Goal: Task Accomplishment & Management: Manage account settings

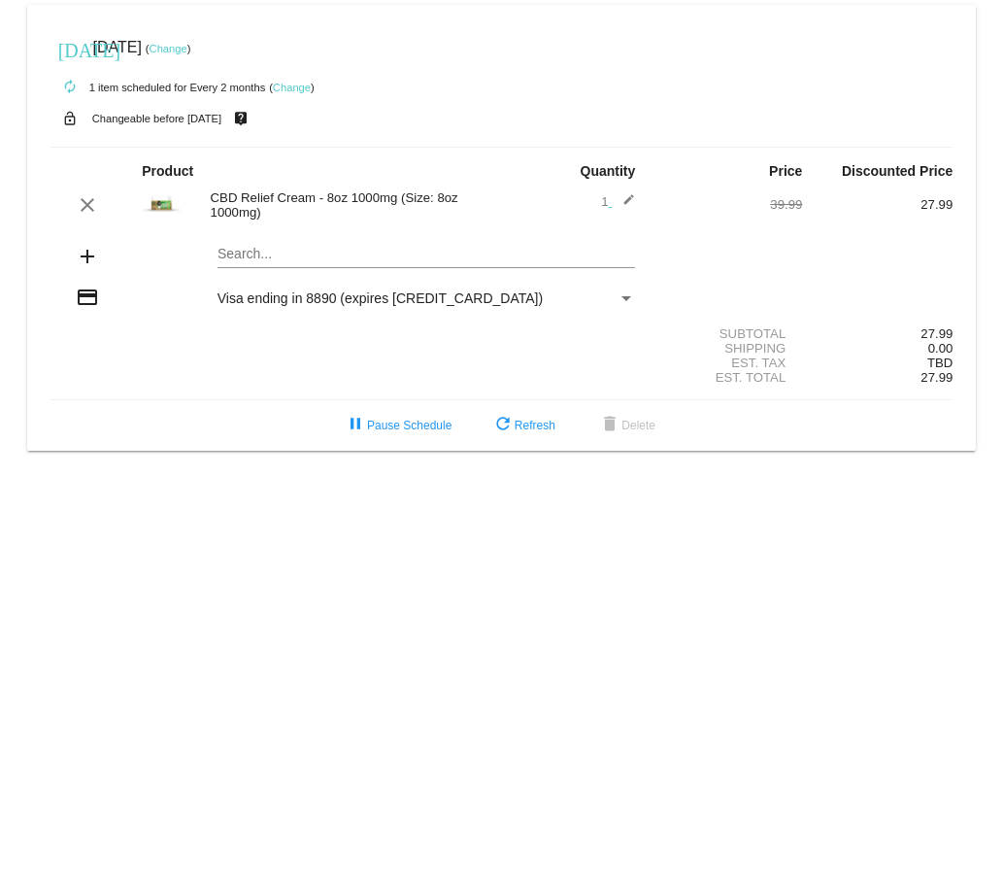
click at [187, 52] on link "Change" at bounding box center [169, 49] width 38 height 12
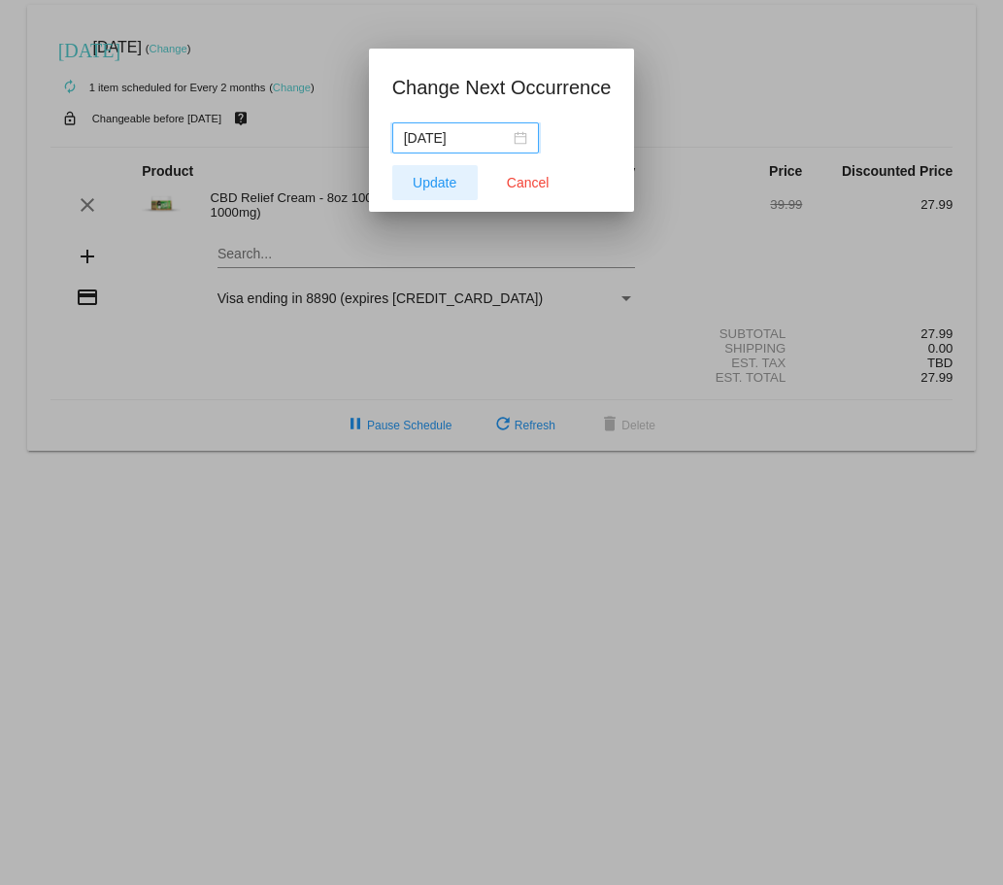
click at [438, 187] on span "Update" at bounding box center [435, 183] width 44 height 16
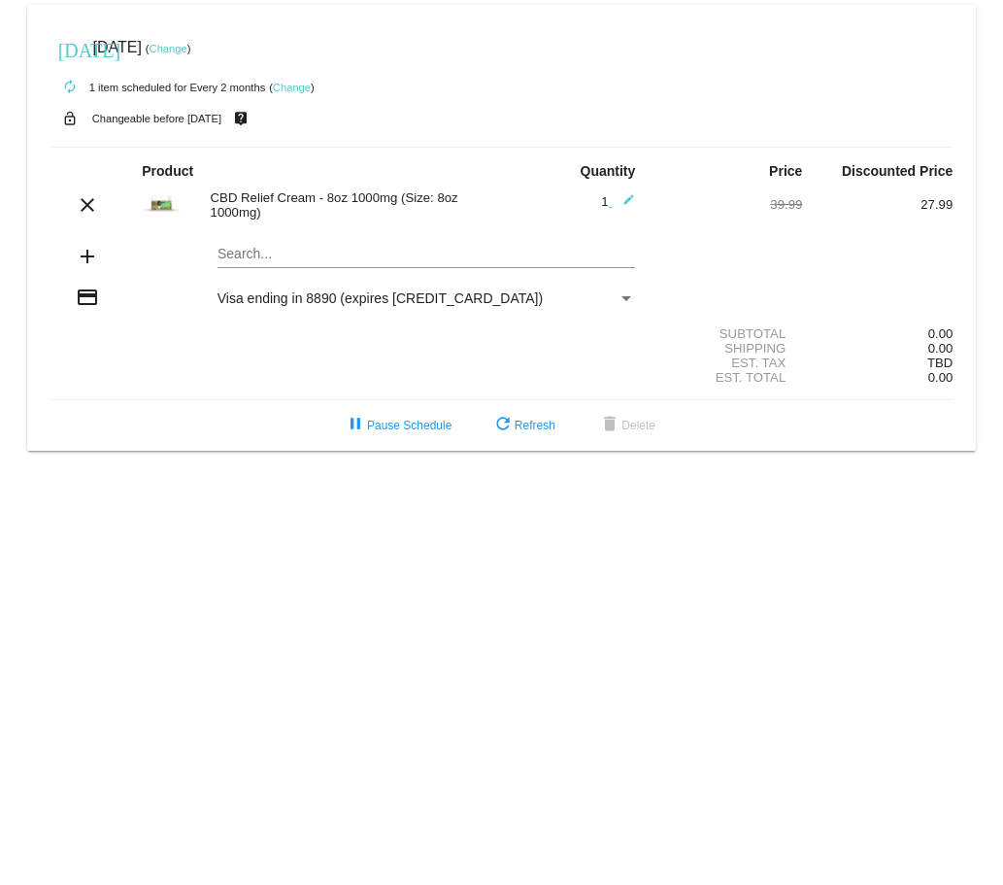
click at [295, 84] on link "Change" at bounding box center [292, 88] width 38 height 12
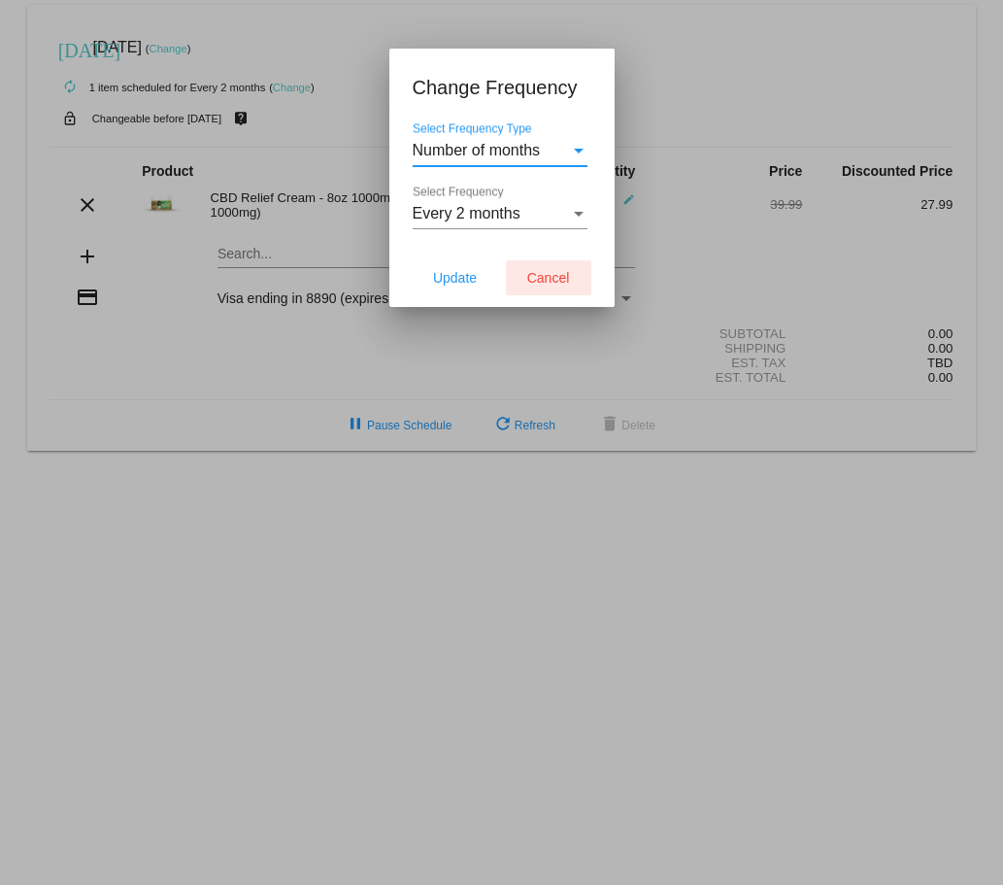
click at [552, 286] on span "Cancel" at bounding box center [548, 278] width 43 height 16
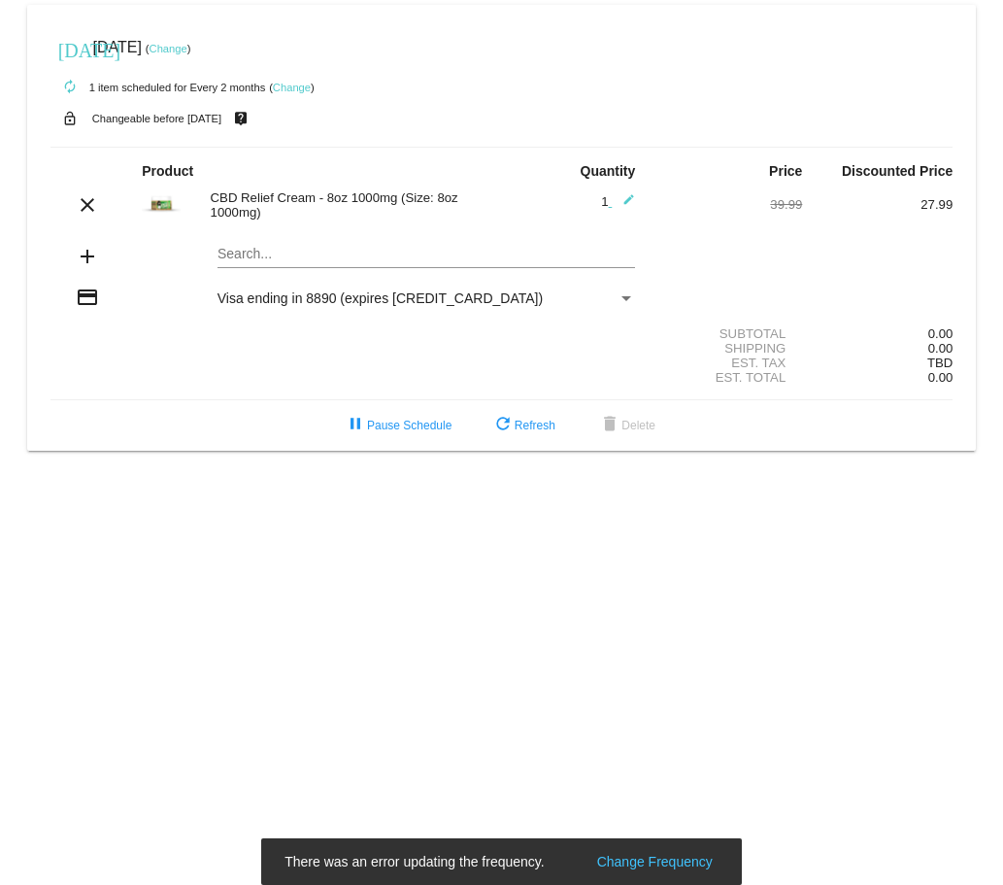
click at [292, 88] on link "Change" at bounding box center [292, 88] width 38 height 12
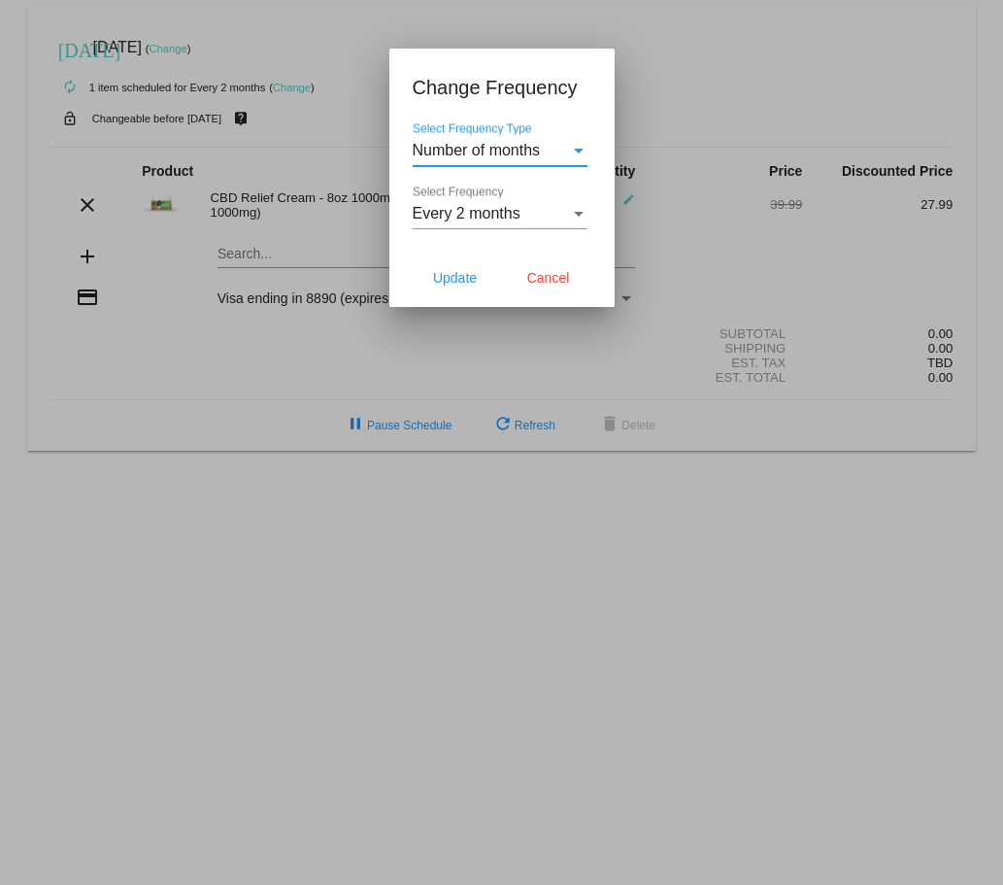
click at [577, 222] on div "Select Frequency" at bounding box center [578, 213] width 17 height 17
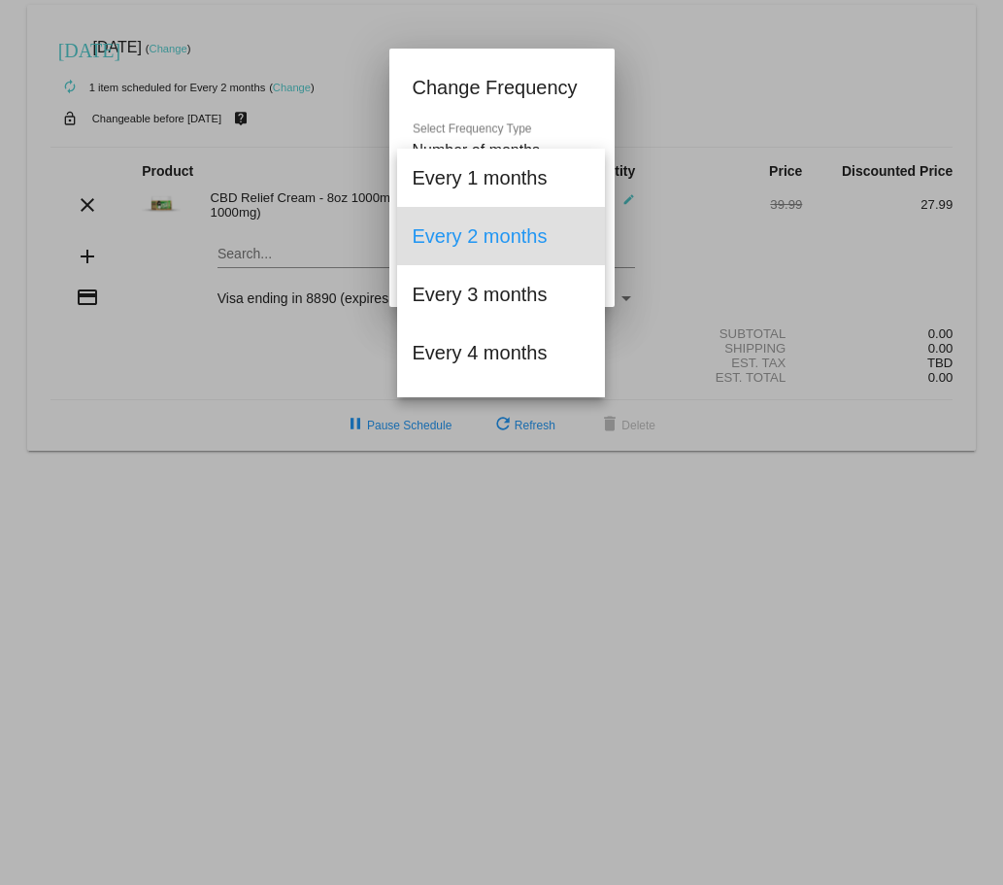
click at [220, 352] on div at bounding box center [501, 442] width 1003 height 885
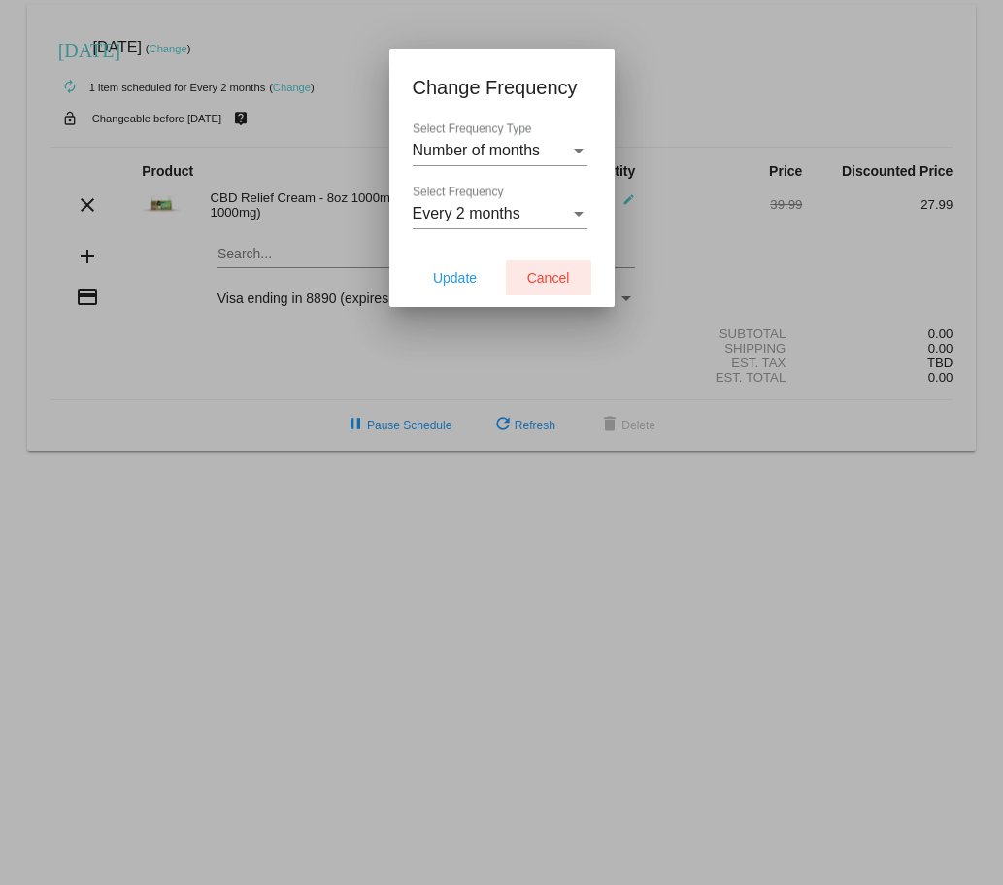
click at [553, 286] on span "Cancel" at bounding box center [548, 278] width 43 height 16
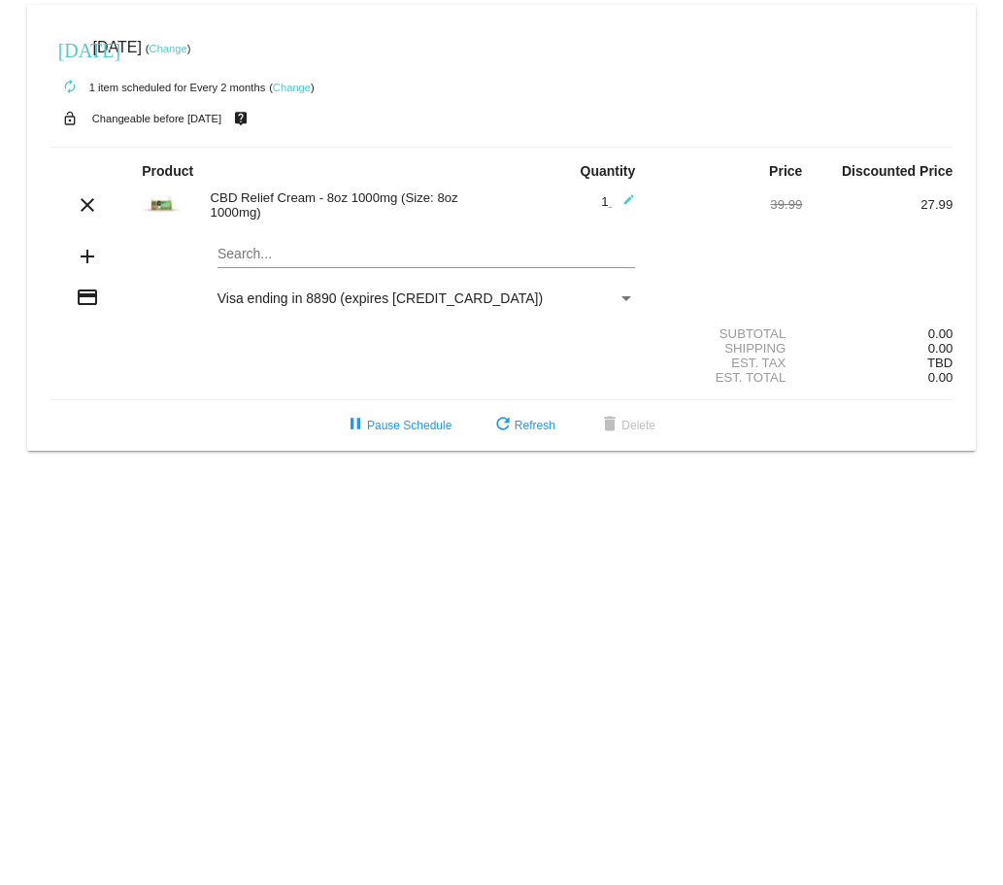
click at [187, 51] on link "Change" at bounding box center [169, 49] width 38 height 12
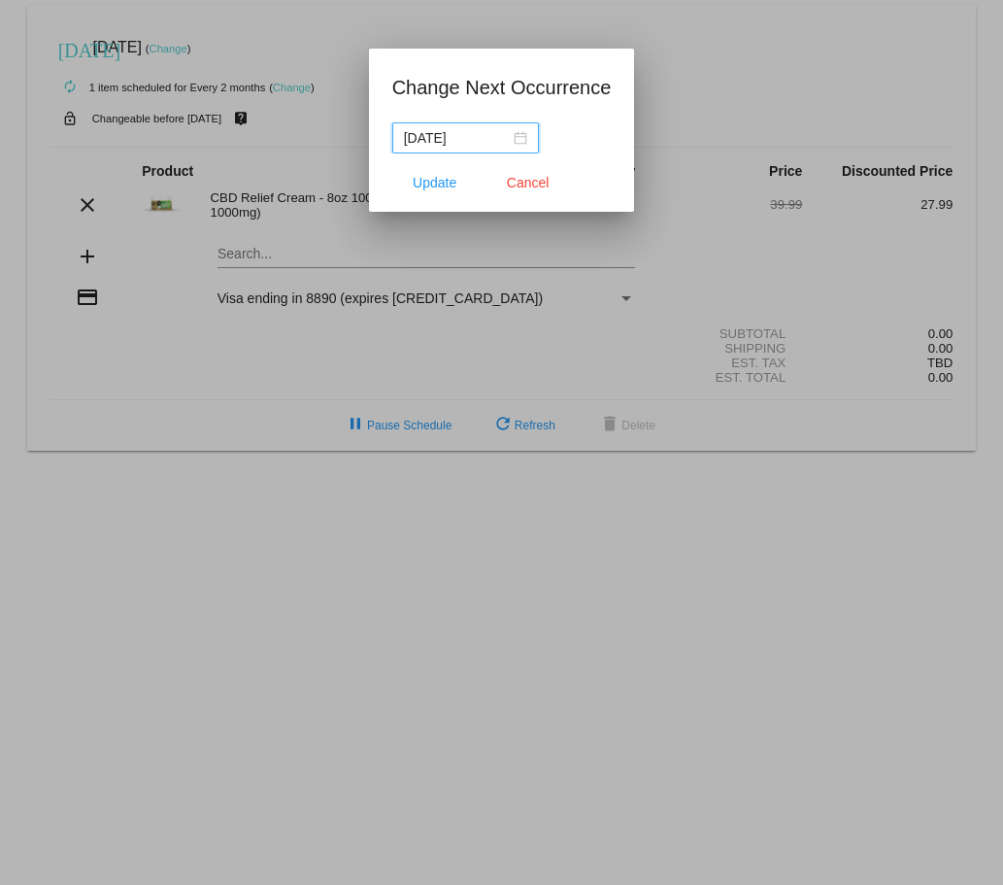
click at [488, 141] on input "[DATE]" at bounding box center [457, 137] width 106 height 21
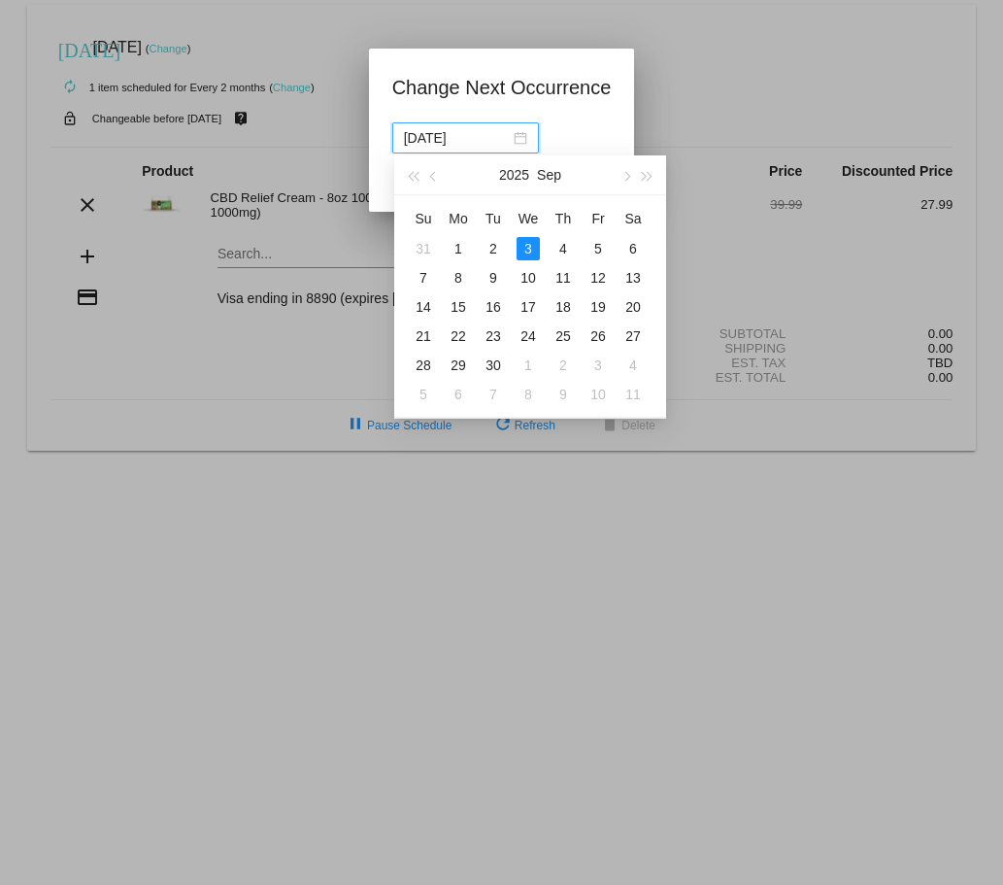
click at [488, 141] on input "[DATE]" at bounding box center [457, 137] width 106 height 21
click at [626, 178] on span "button" at bounding box center [626, 177] width 10 height 10
click at [434, 177] on span "button" at bounding box center [434, 177] width 10 height 10
click at [460, 307] on div "11" at bounding box center [458, 306] width 23 height 23
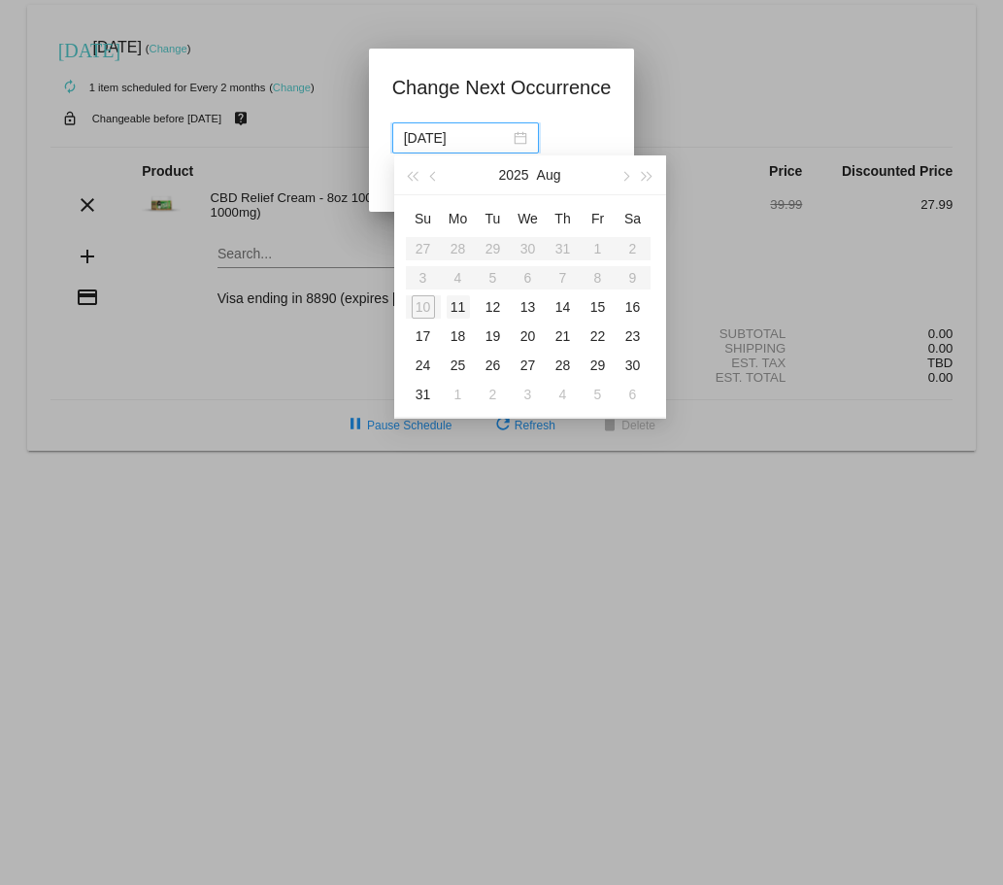
type input "[DATE]"
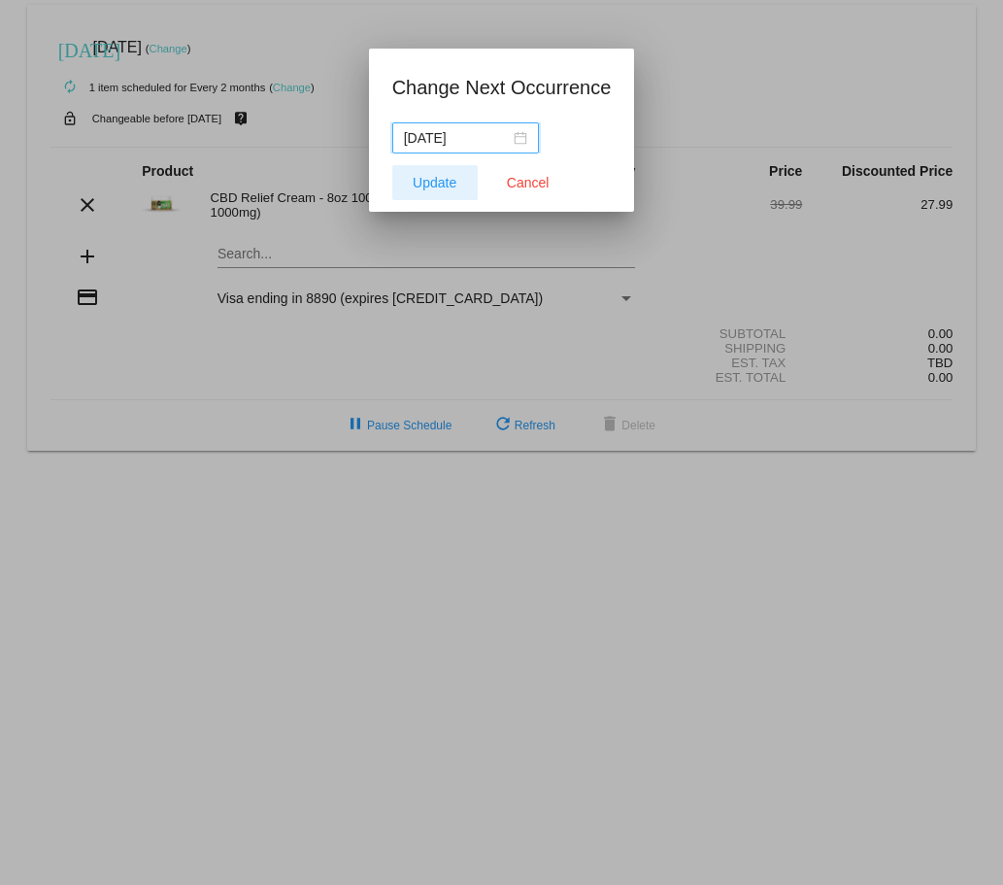
click at [437, 186] on span "Update" at bounding box center [435, 183] width 44 height 16
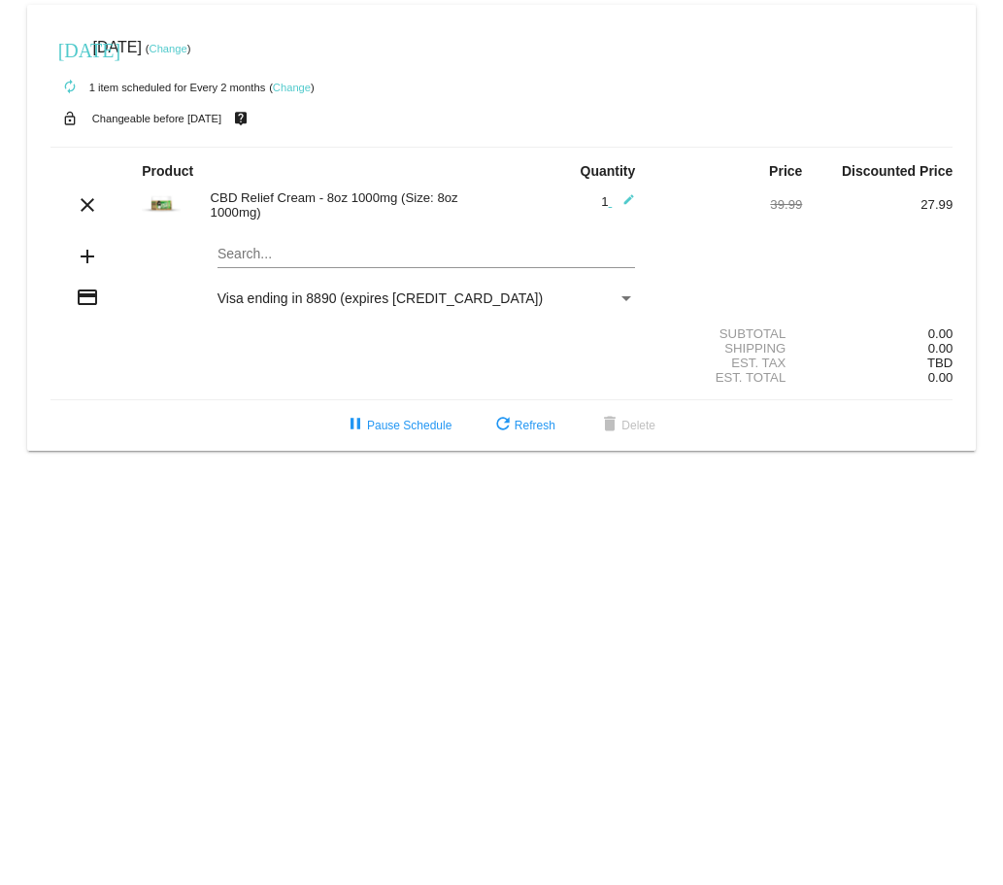
click at [437, 190] on div "CBD Relief Cream - 8oz 1000mg (Size: 8oz 1000mg)" at bounding box center [351, 204] width 301 height 29
click at [187, 52] on link "Change" at bounding box center [169, 49] width 38 height 12
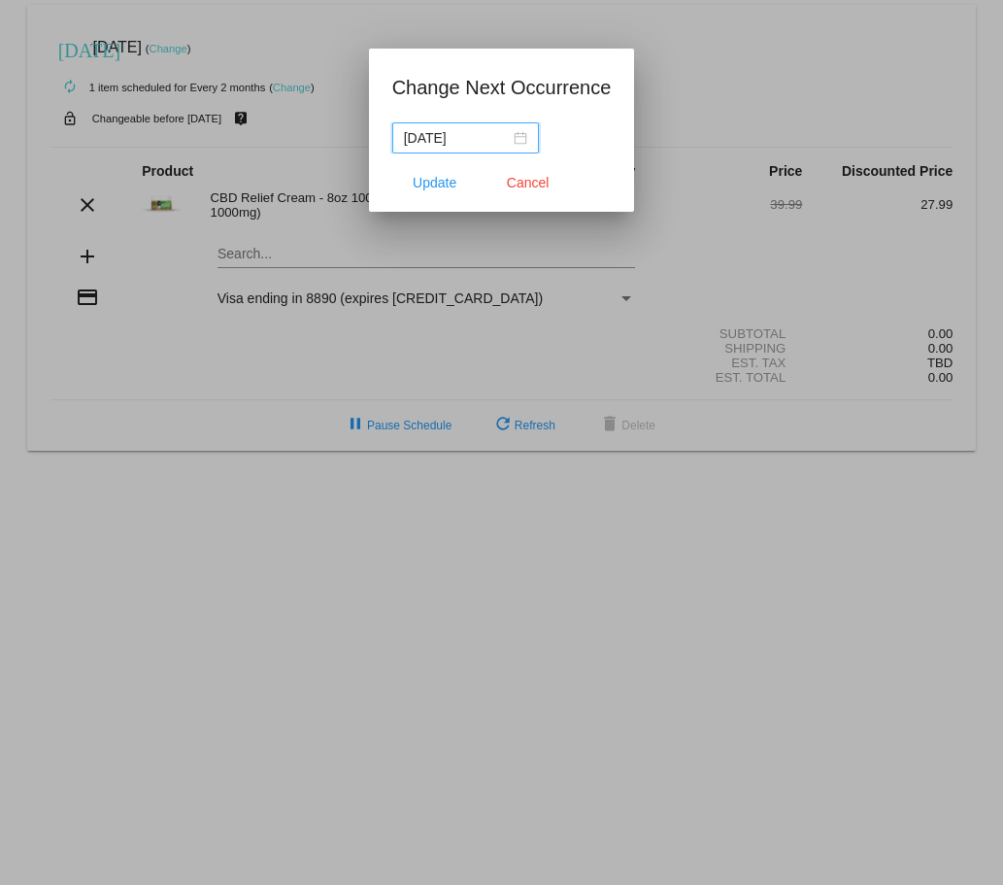
click at [510, 137] on input "[DATE]" at bounding box center [457, 137] width 106 height 21
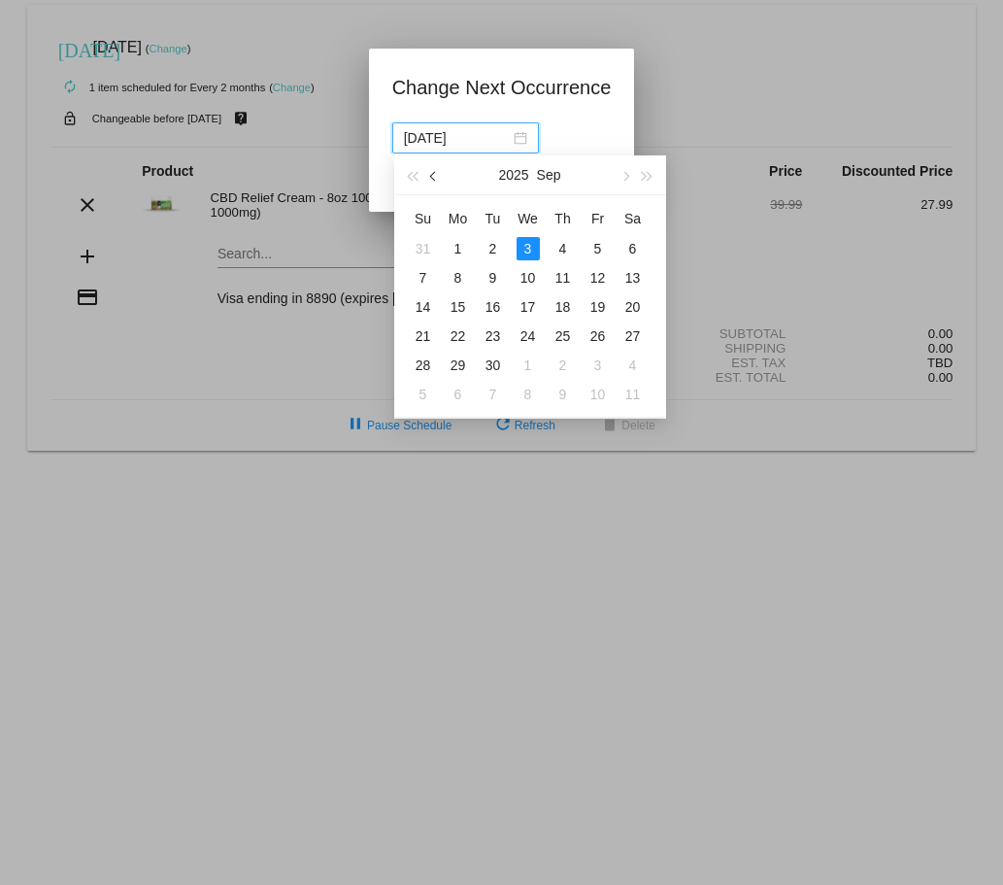
click at [433, 176] on span "button" at bounding box center [434, 177] width 10 height 10
click at [459, 307] on div "11" at bounding box center [458, 306] width 23 height 23
type input "[DATE]"
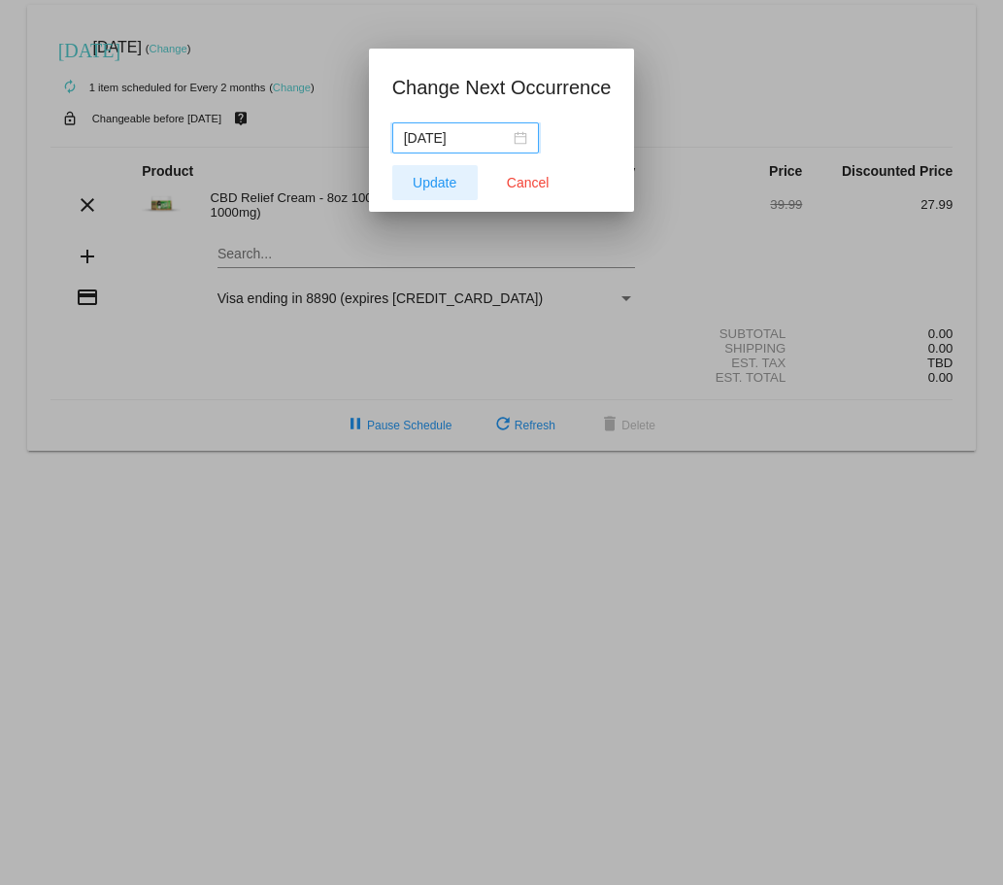
click at [445, 186] on span "Update" at bounding box center [435, 183] width 44 height 16
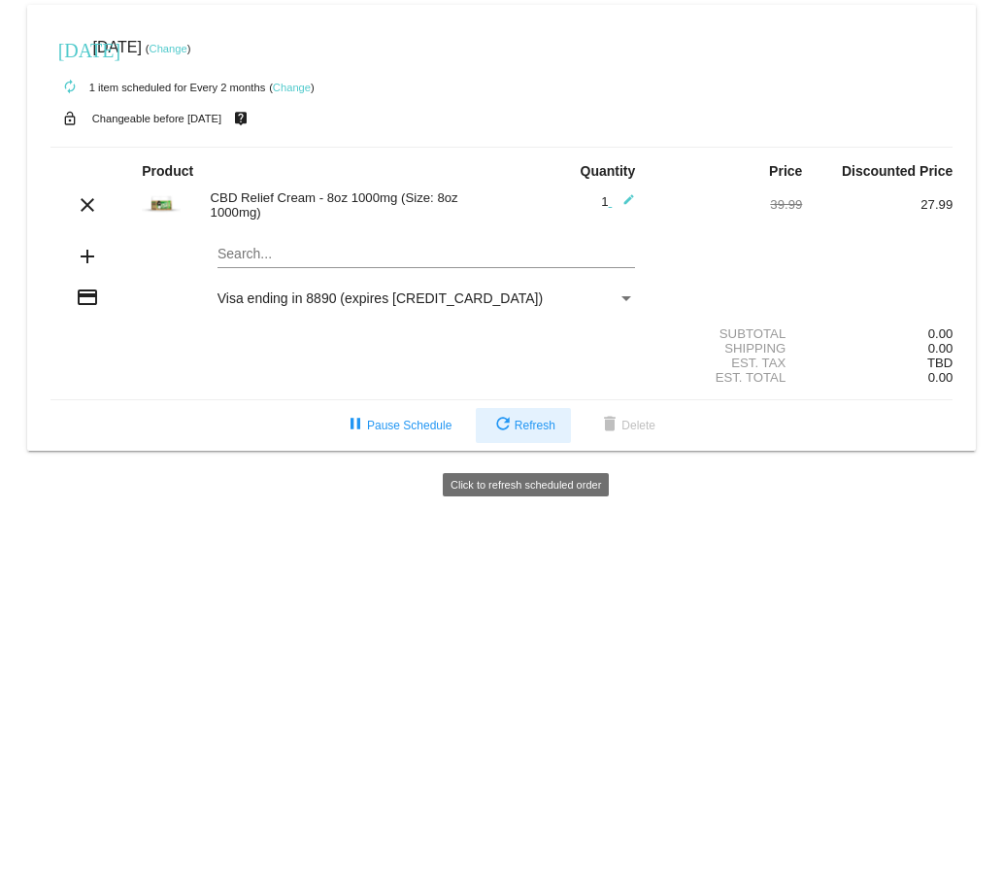
click at [508, 437] on mat-icon "refresh" at bounding box center [502, 425] width 23 height 23
click at [214, 118] on small "Changeable before [DATE]" at bounding box center [157, 119] width 130 height 12
